Goal: Task Accomplishment & Management: Manage account settings

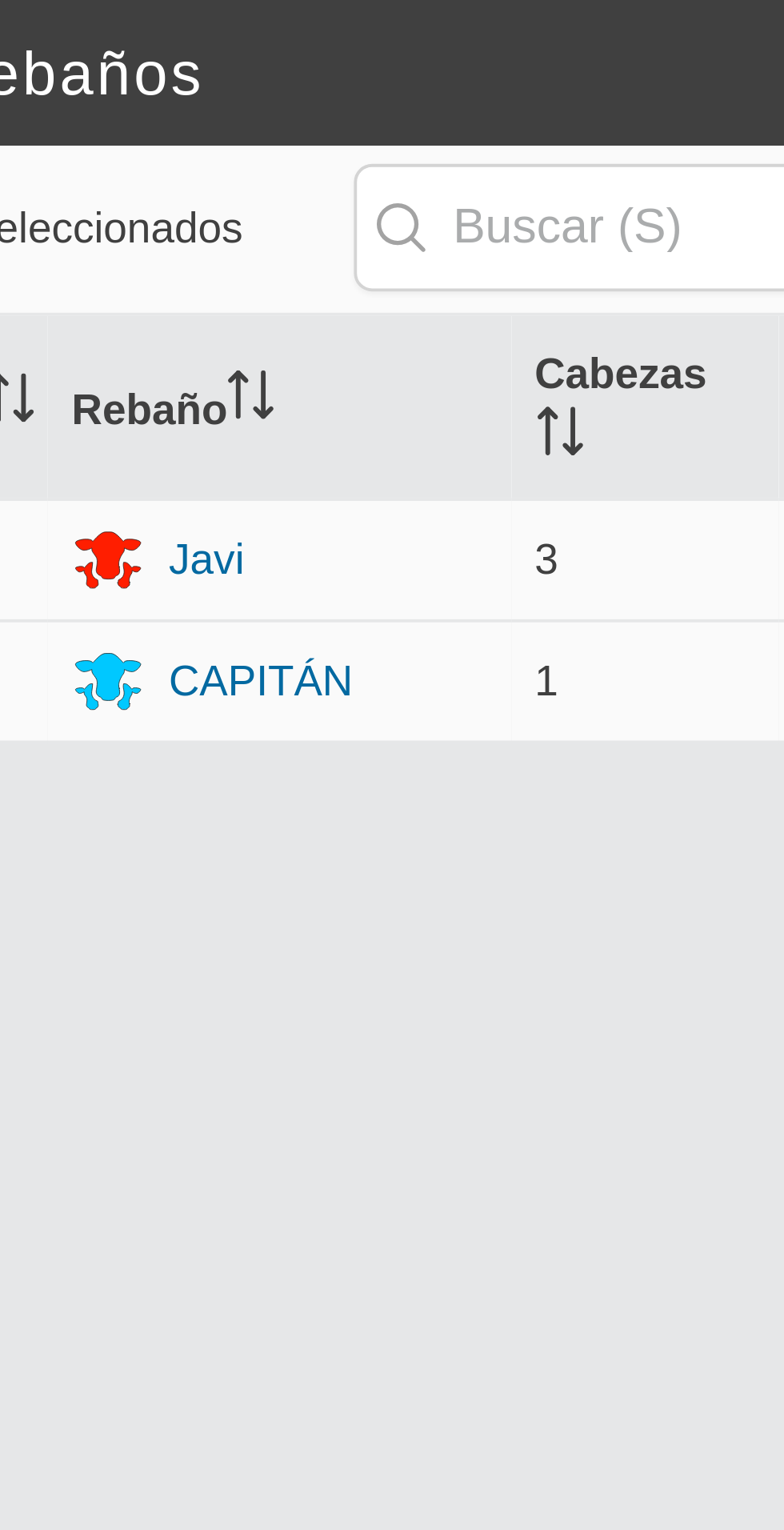
click at [457, 173] on font "CAPITÁN" at bounding box center [462, 179] width 48 height 13
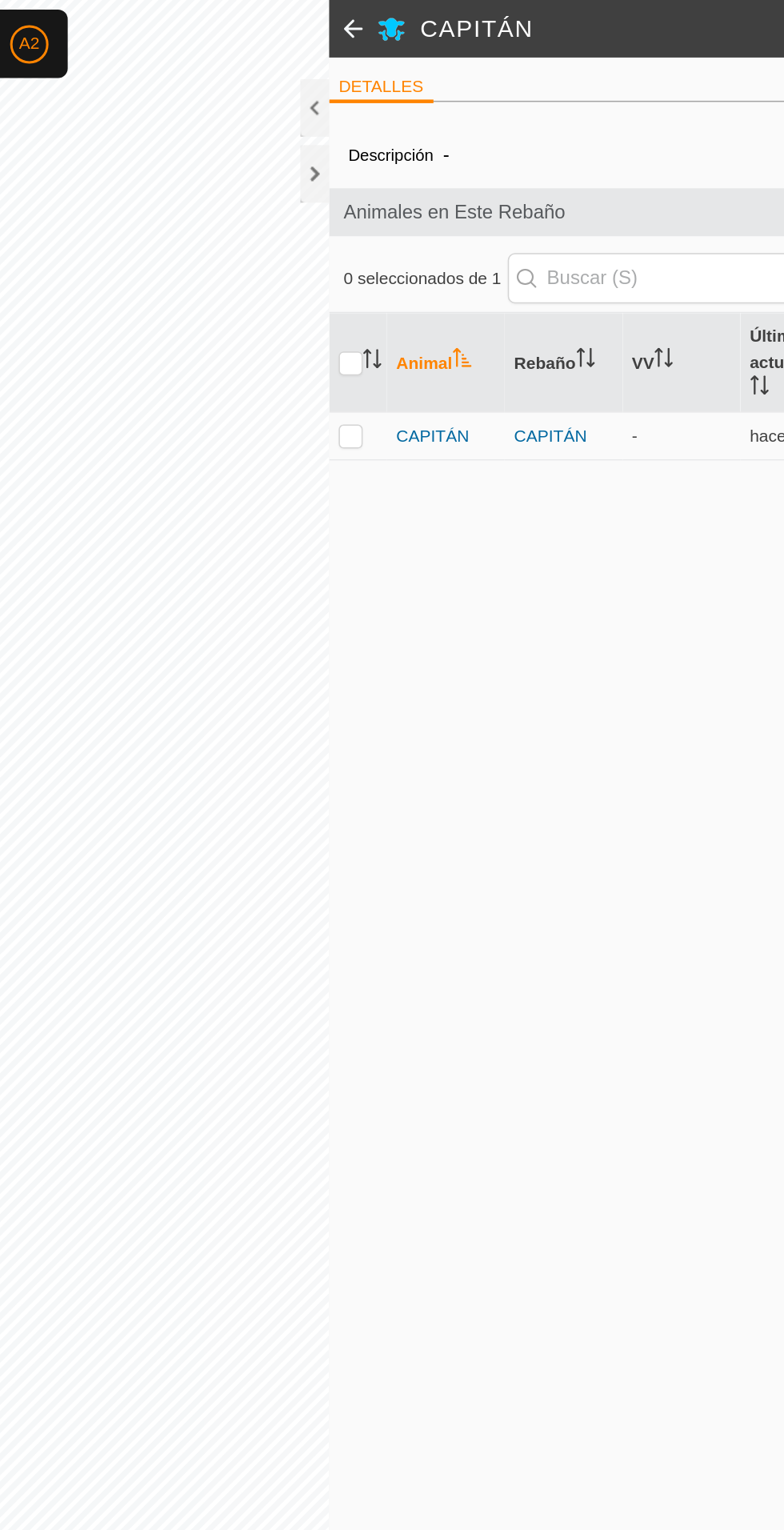
click at [436, 295] on font "CAPITÁN" at bounding box center [436, 291] width 48 height 13
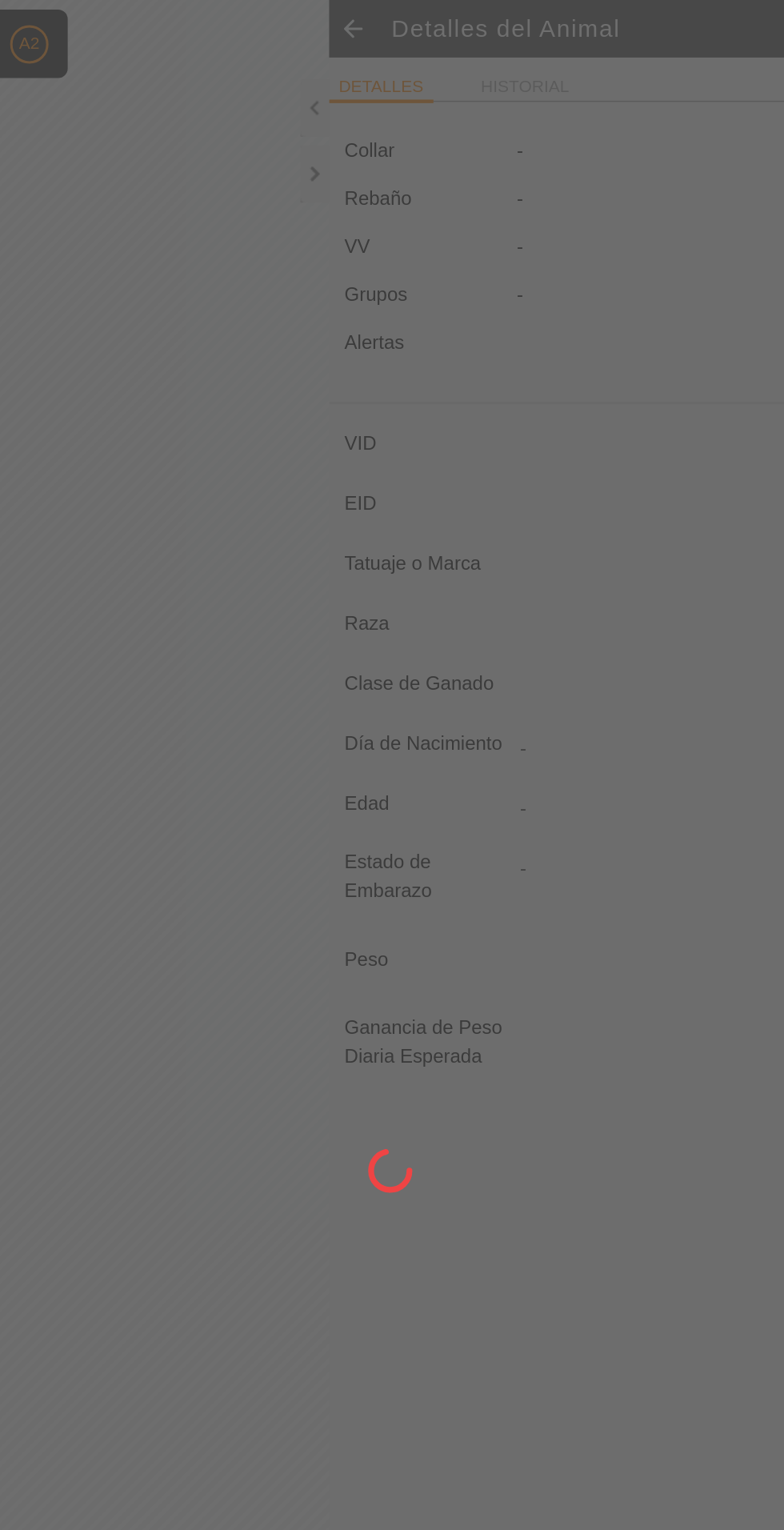
type input "CAPITAN"
type input "-"
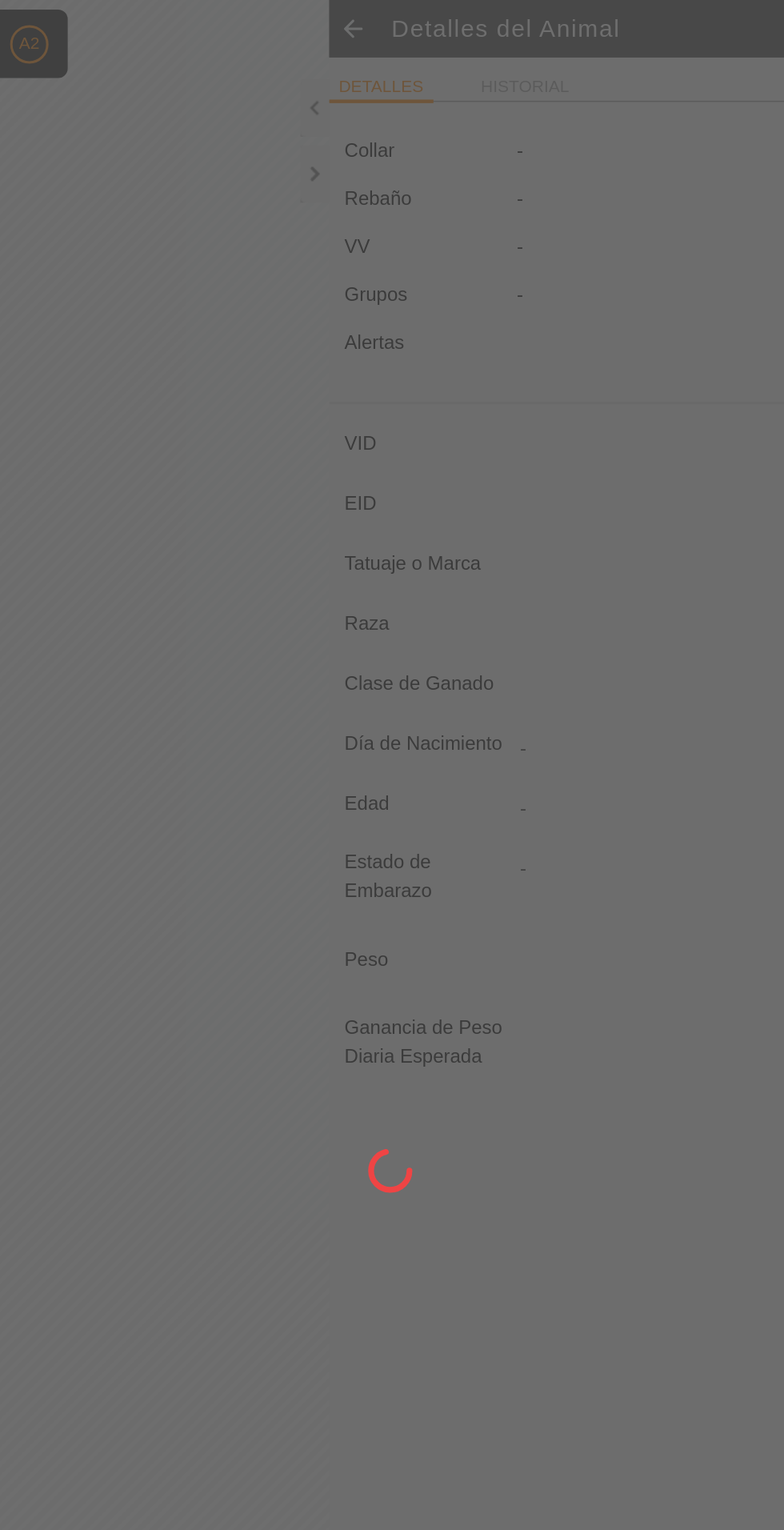
type input "0 kg"
type input "-"
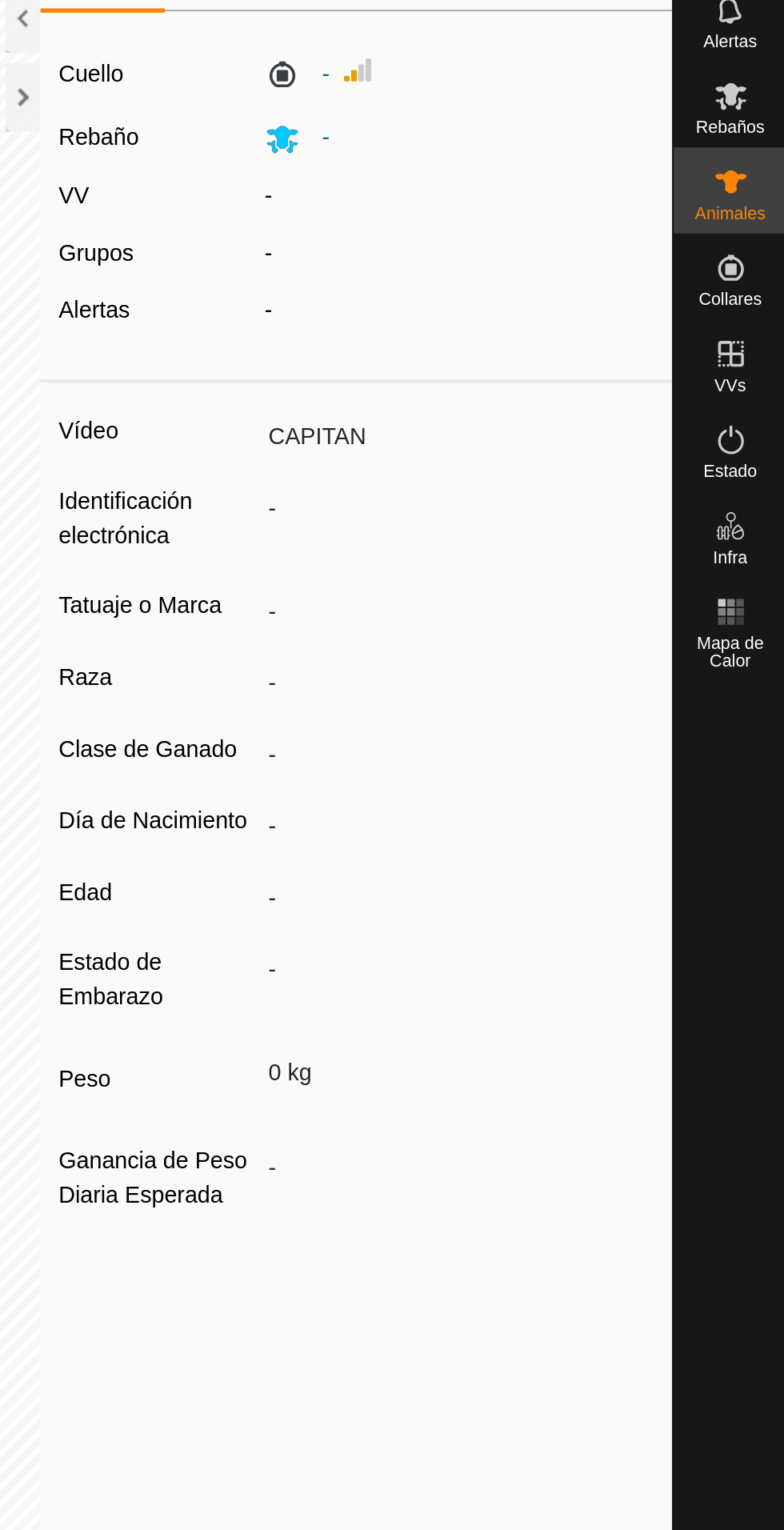
click at [761, 289] on div "Estado" at bounding box center [752, 312] width 64 height 48
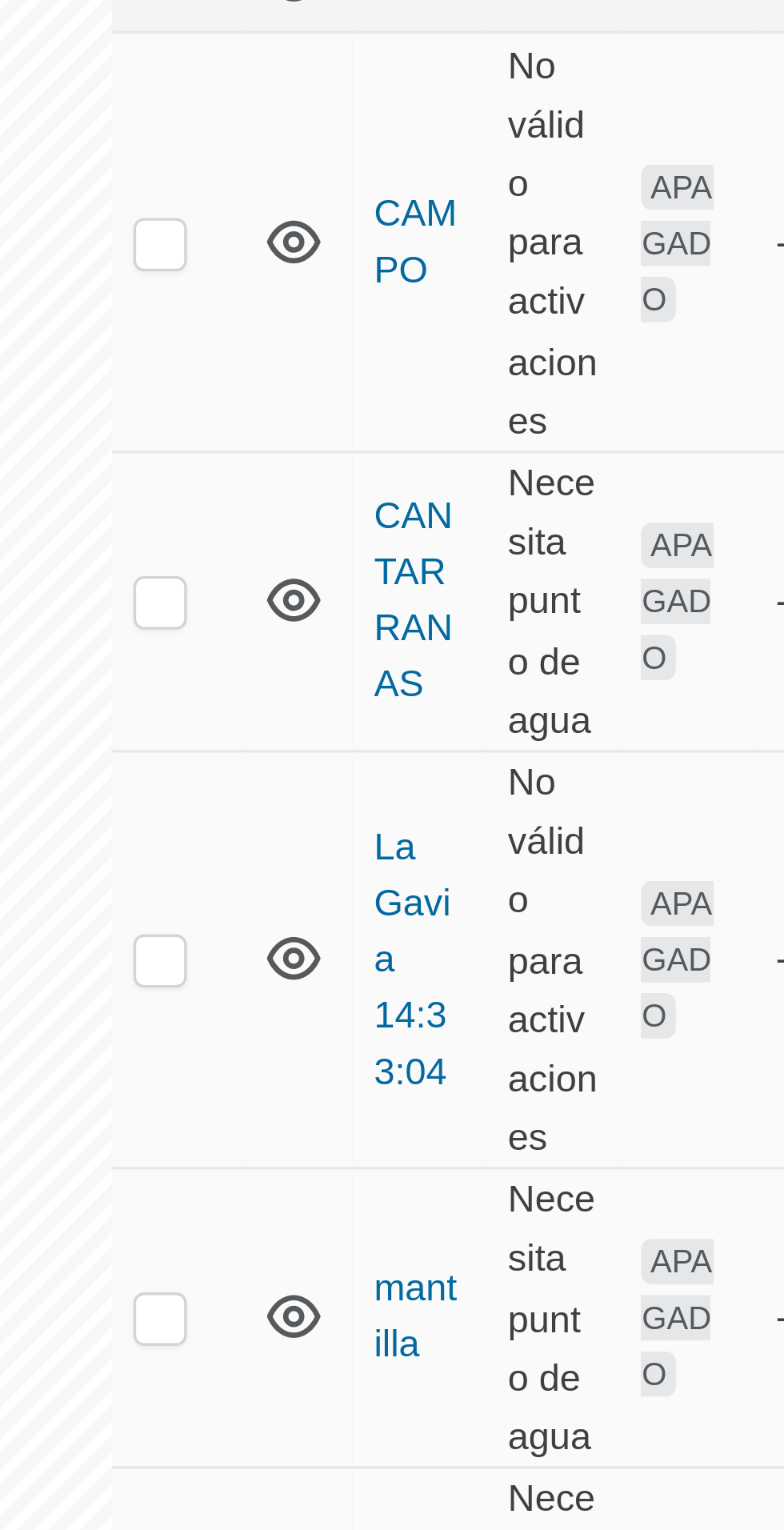
click at [458, 259] on font "CAMPO" at bounding box center [458, 261] width 25 height 29
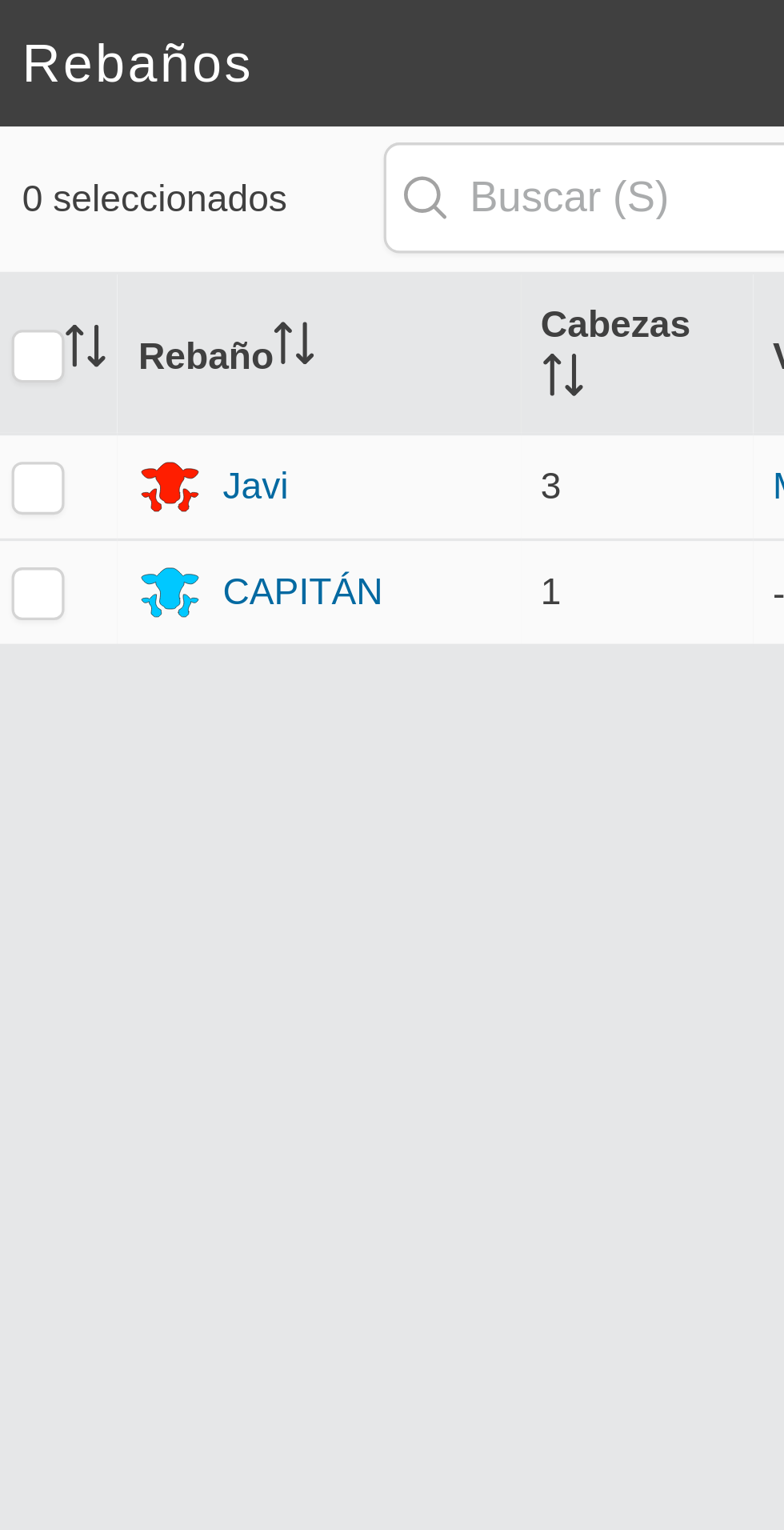
click at [388, 173] on p-checkbox at bounding box center [381, 179] width 16 height 13
checkbox input "true"
click at [466, 173] on font "CAPITÁN" at bounding box center [462, 179] width 48 height 13
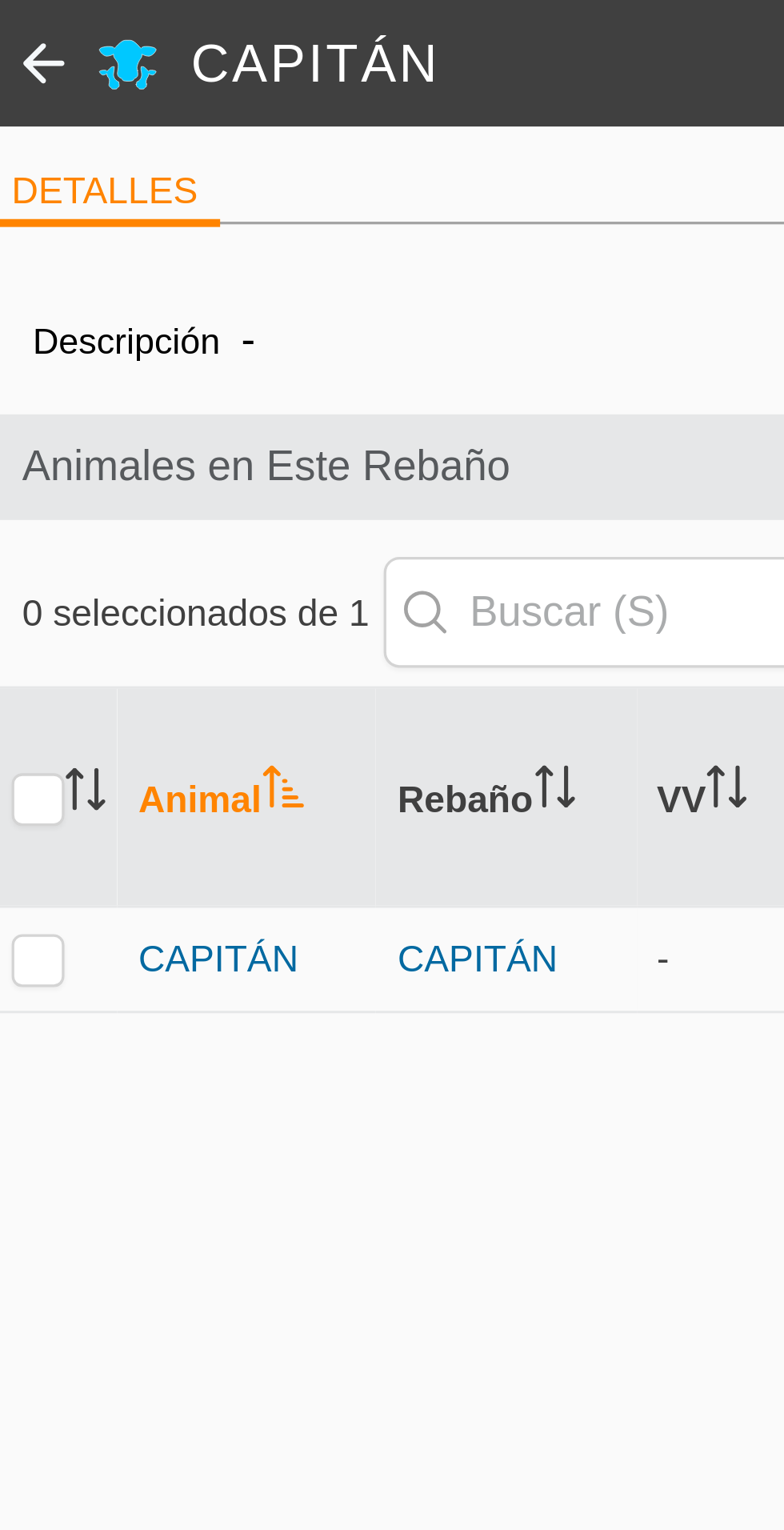
click at [474, 380] on div "Descripción - Animales en Este Rebaño 0 seleccionados de 1 Animal Rebaño VV Últ…" at bounding box center [543, 781] width 353 height 1401
click at [428, 289] on font "CAPITÁN" at bounding box center [436, 291] width 48 height 13
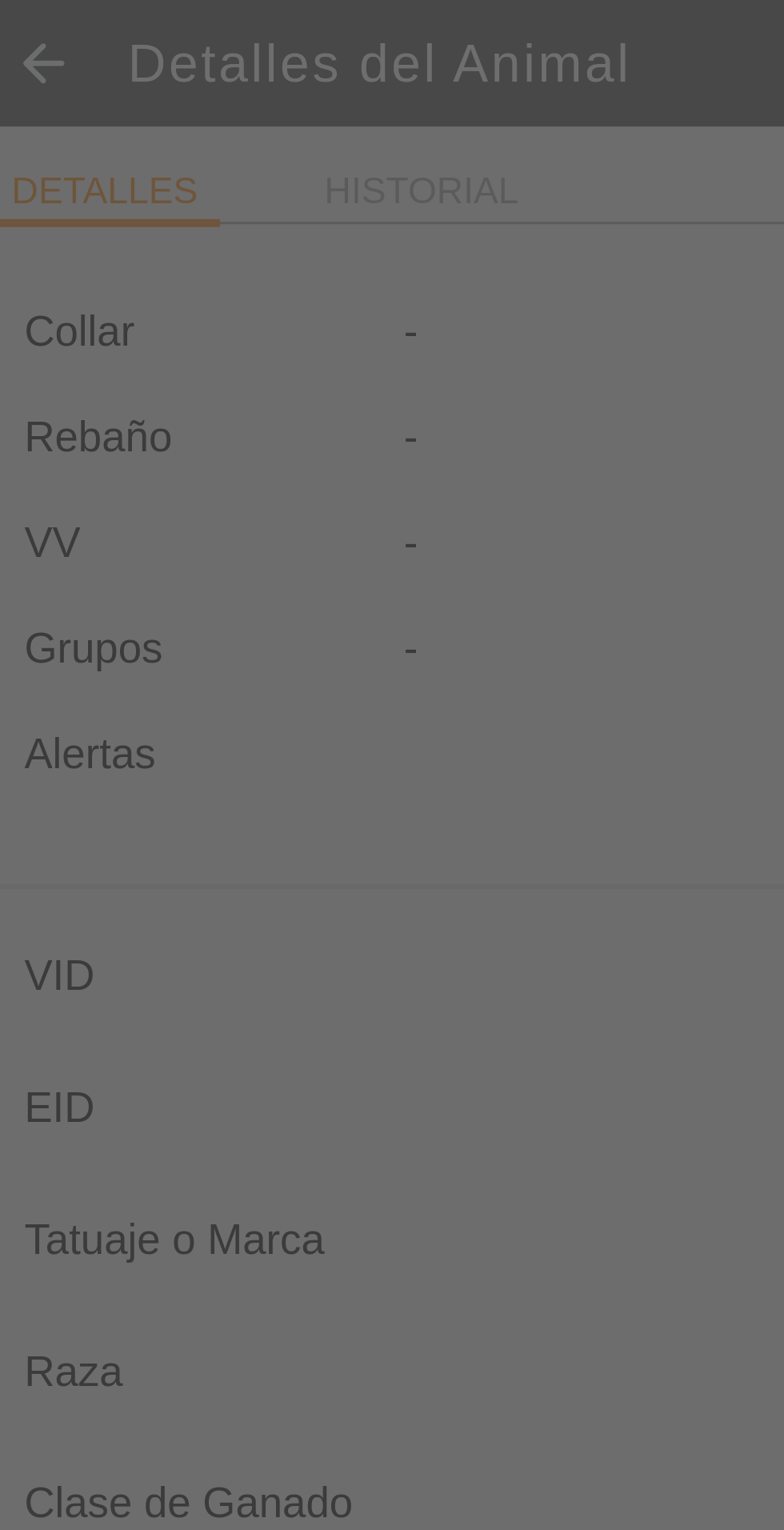
click at [488, 289] on input "VID" at bounding box center [599, 299] width 222 height 28
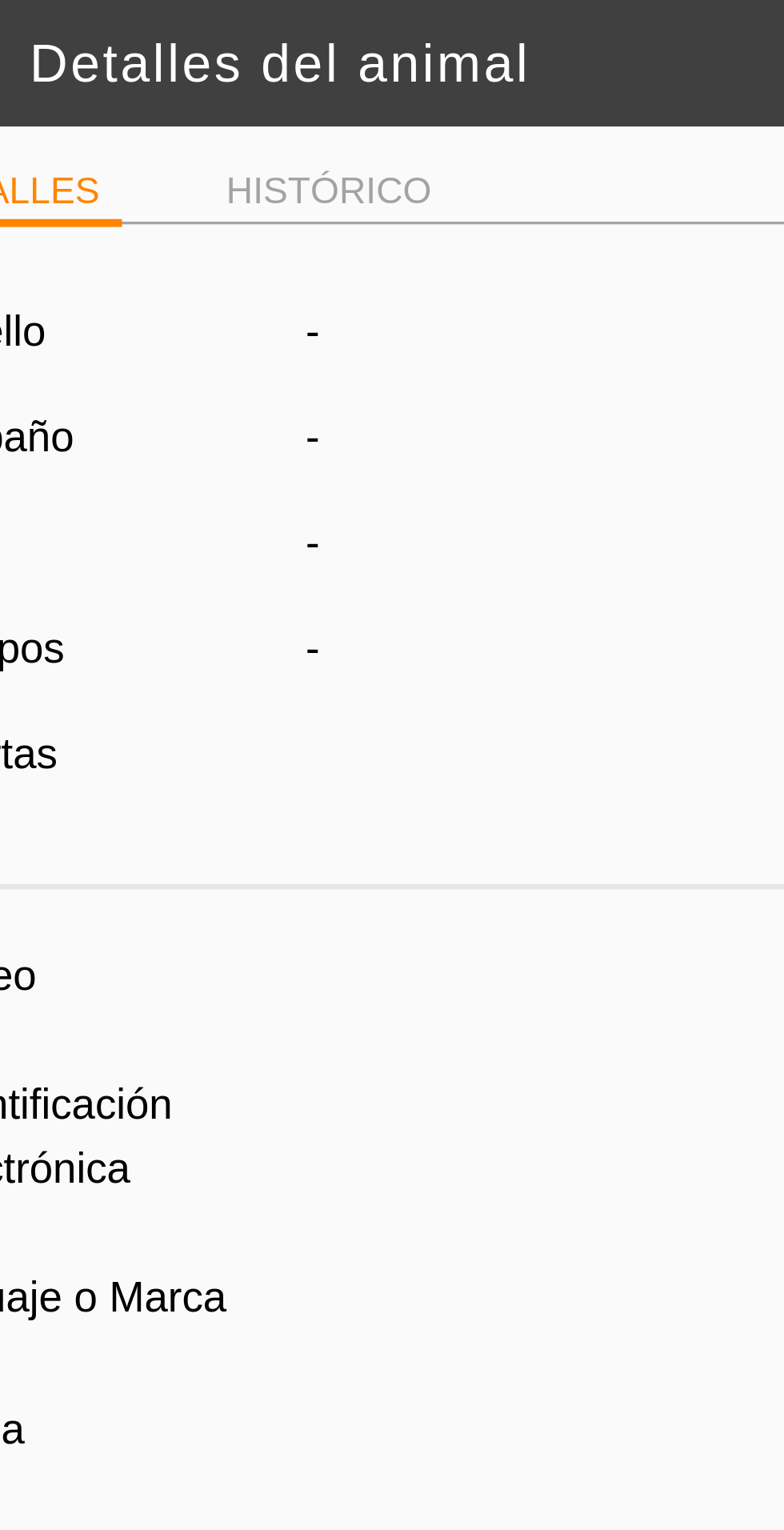
type input "CAPITAN"
type input "-"
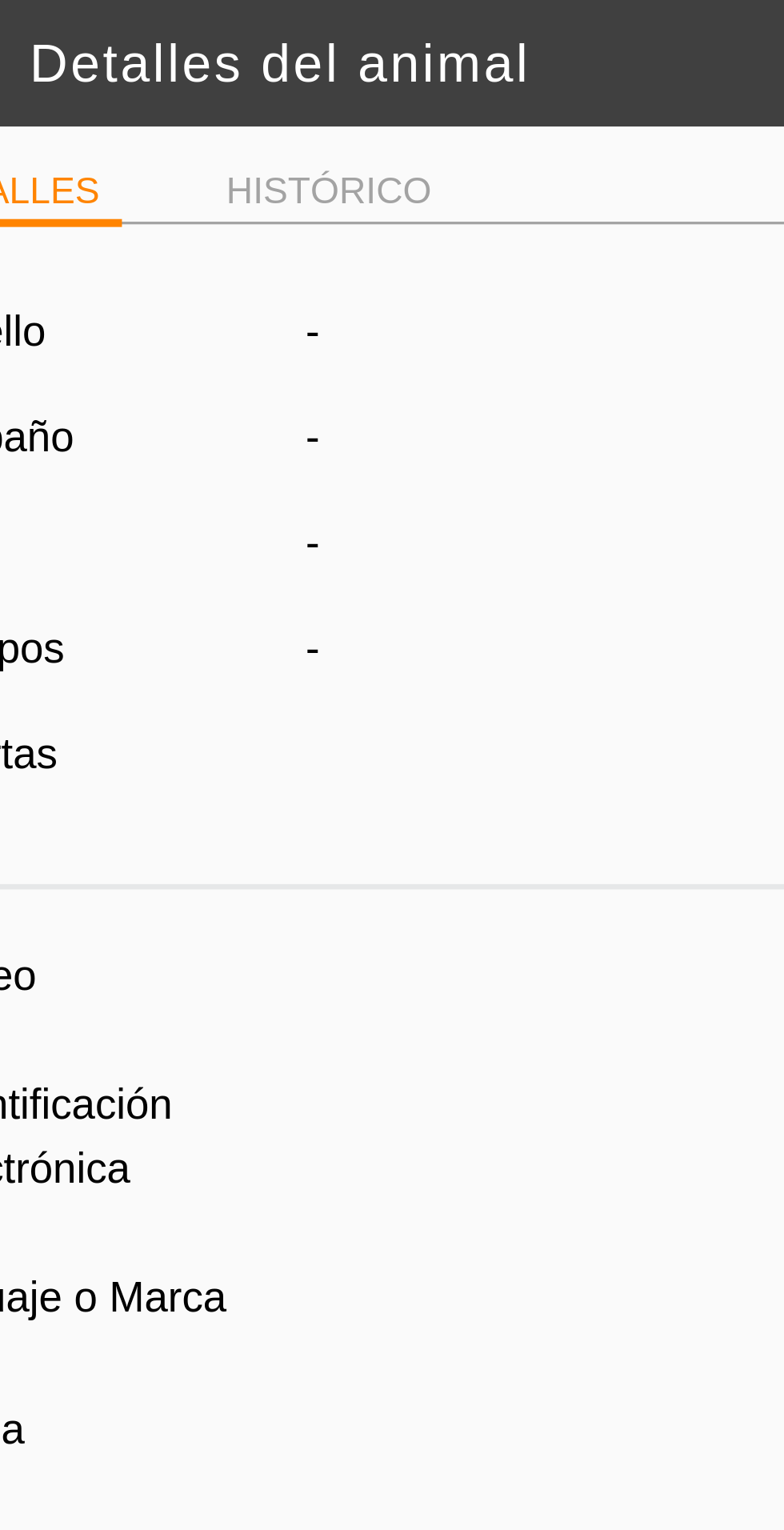
type input "0 kg"
type input "-"
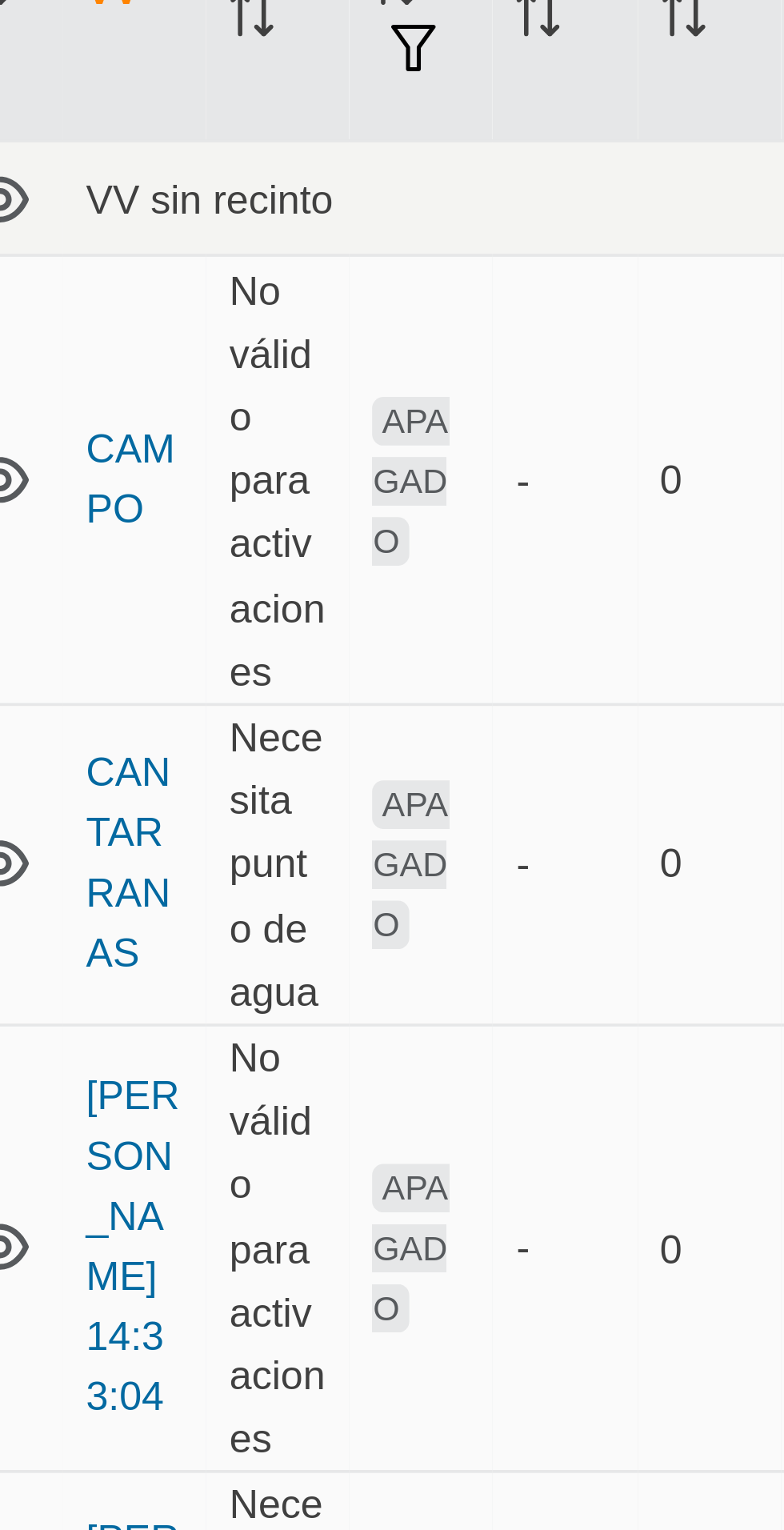
click at [428, 258] on icon at bounding box center [422, 262] width 19 height 19
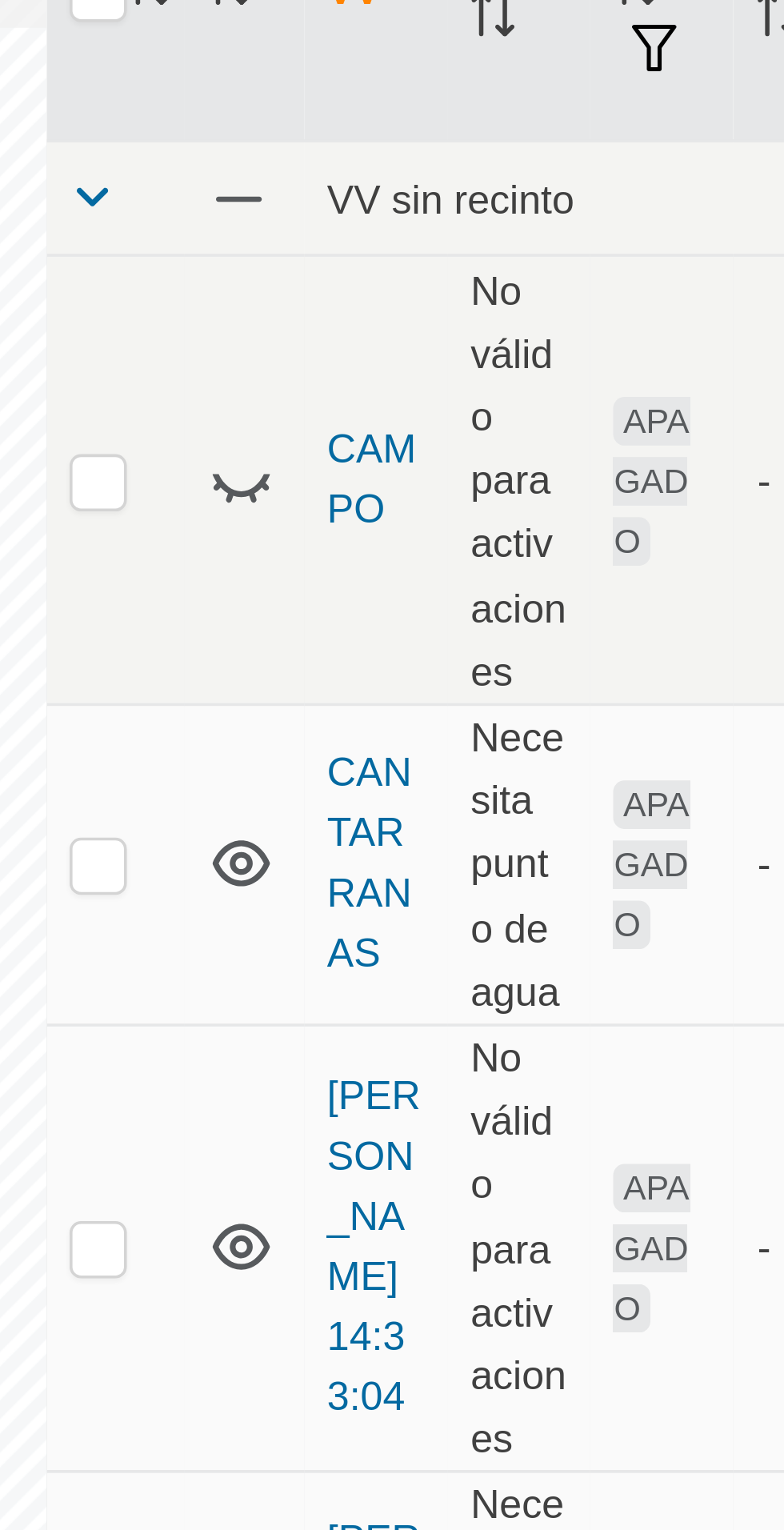
click at [377, 268] on p-checkbox at bounding box center [381, 262] width 16 height 13
checkbox input "true"
click at [531, 269] on font "APAGADO" at bounding box center [536, 262] width 21 height 45
click at [500, 279] on font "No válido para activaciones" at bounding box center [499, 262] width 27 height 120
click at [463, 259] on font "CAMPO" at bounding box center [458, 261] width 25 height 29
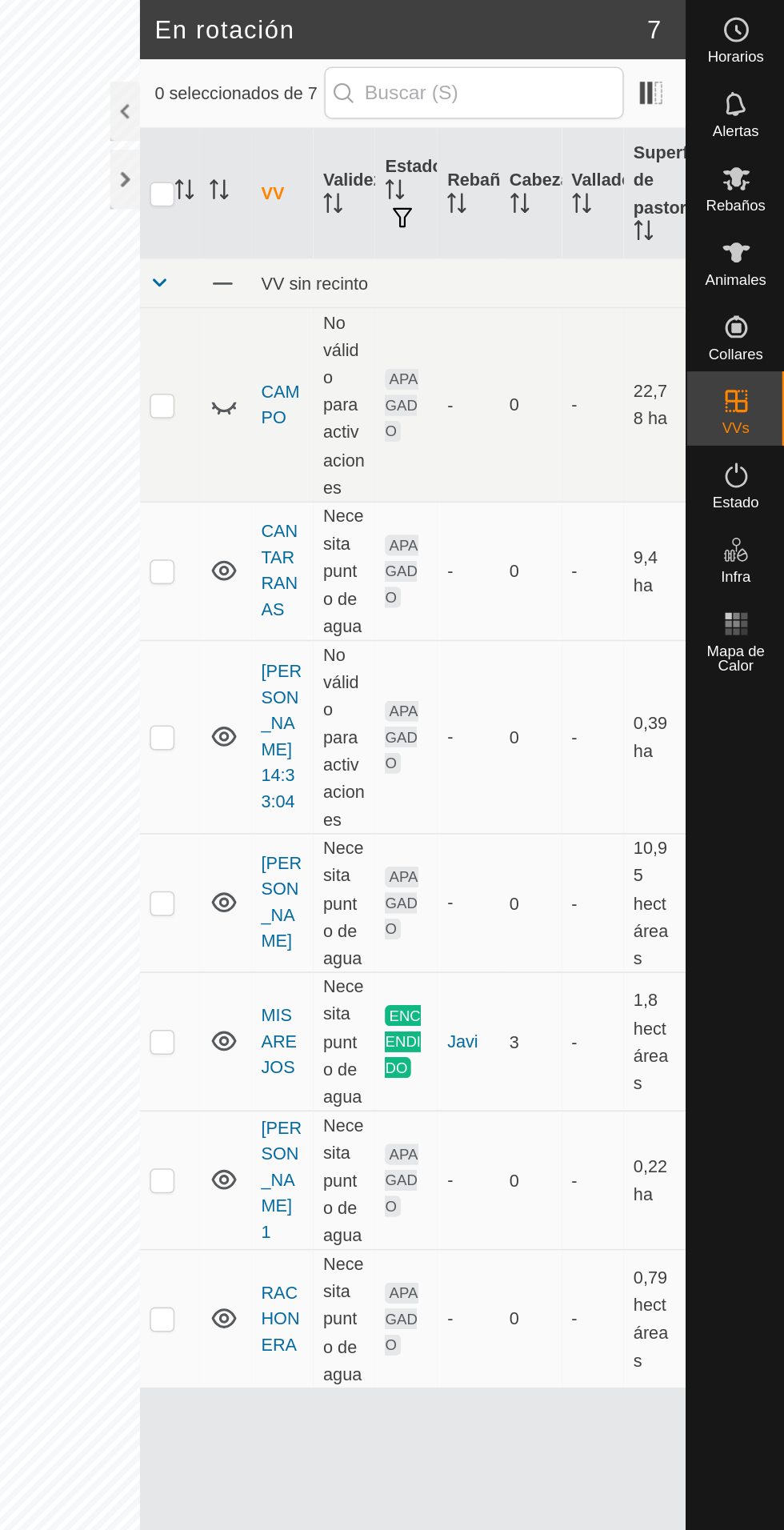
click at [683, 252] on td "22,78 ha" at bounding box center [700, 262] width 40 height 125
click at [414, 264] on icon at bounding box center [414, 263] width 3 height 3
click at [377, 267] on p-checkbox at bounding box center [381, 262] width 16 height 13
checkbox input "true"
click at [567, 263] on font "-" at bounding box center [568, 262] width 4 height 13
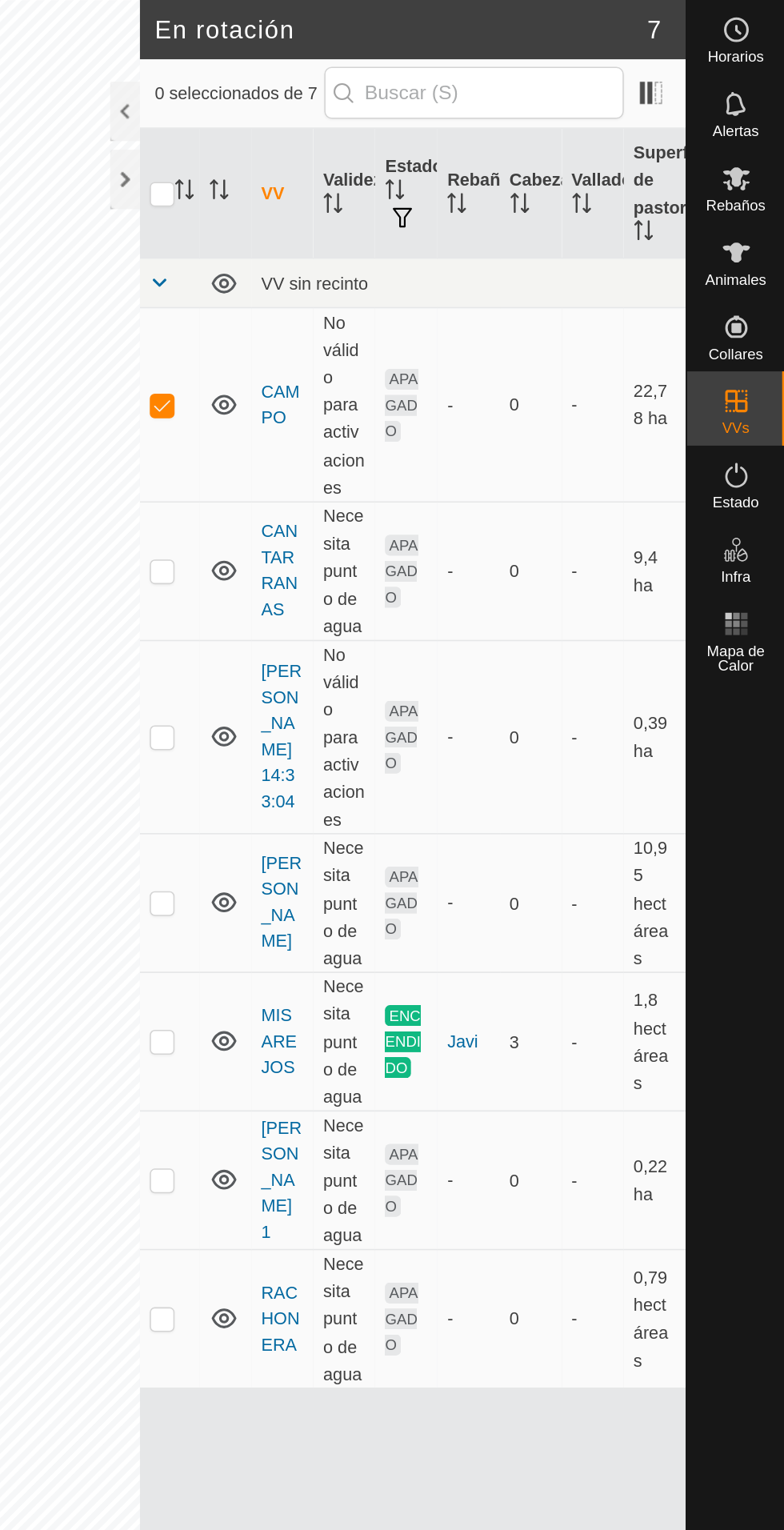
click at [453, 271] on font "CAMPO" at bounding box center [458, 261] width 25 height 29
